Goal: Task Accomplishment & Management: Manage account settings

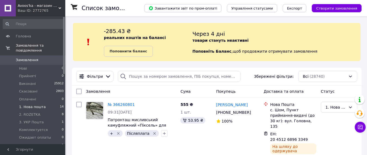
click at [45, 103] on li "1. Нова пошта 14" at bounding box center [33, 107] width 67 height 8
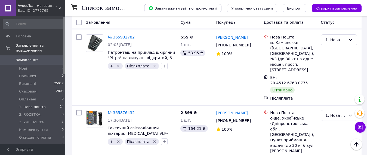
scroll to position [808, 0]
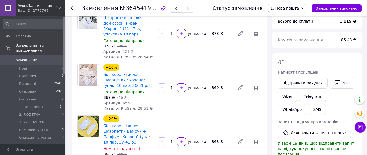
scroll to position [45, 0]
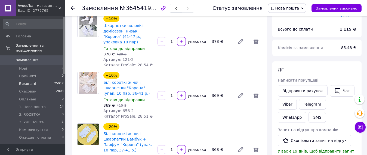
click at [39, 80] on li "Виконані 25912" at bounding box center [33, 84] width 67 height 8
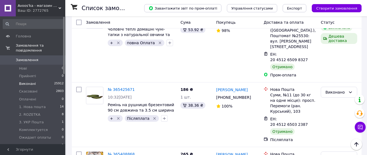
scroll to position [1121, 0]
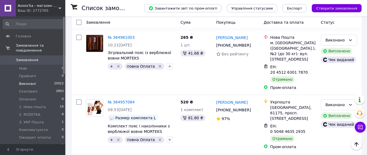
scroll to position [1065, 0]
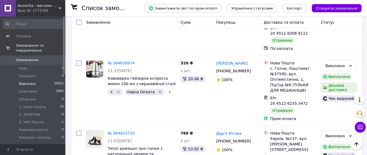
scroll to position [463, 0]
click at [39, 57] on span "Замовлення" at bounding box center [33, 59] width 35 height 5
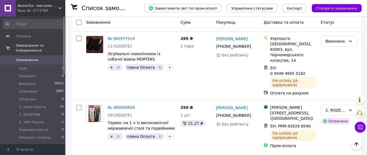
scroll to position [1112, 0]
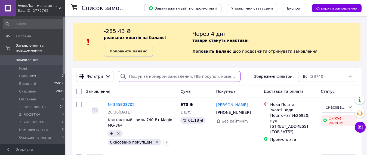
click at [135, 76] on input "search" at bounding box center [179, 76] width 123 height 11
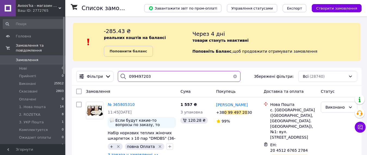
type input "0994972030"
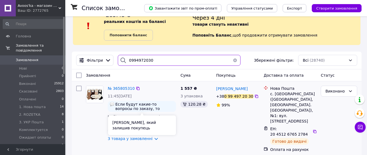
scroll to position [27, 0]
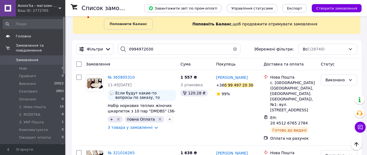
click at [35, 39] on span "Головна" at bounding box center [33, 36] width 35 height 5
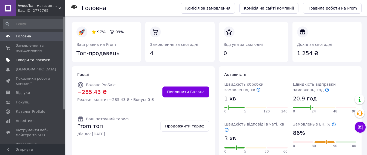
click at [38, 61] on span "Товари та послуги" at bounding box center [33, 59] width 35 height 5
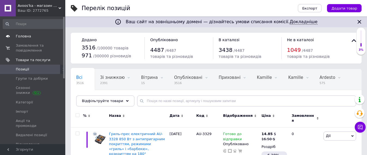
click at [31, 36] on span "Головна" at bounding box center [33, 36] width 35 height 5
